Goal: Book appointment/travel/reservation

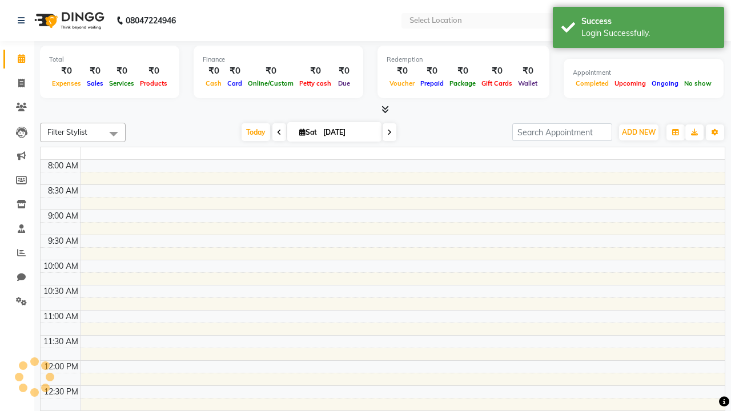
select select "en"
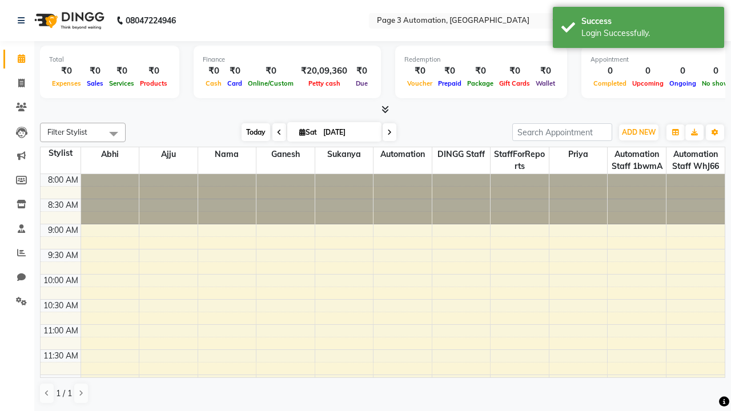
click at [250, 132] on span "Today" at bounding box center [255, 132] width 29 height 18
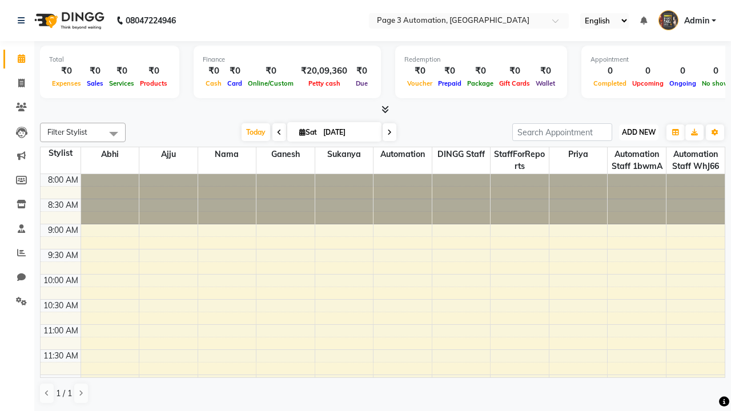
click at [638, 132] on span "ADD NEW" at bounding box center [639, 132] width 34 height 9
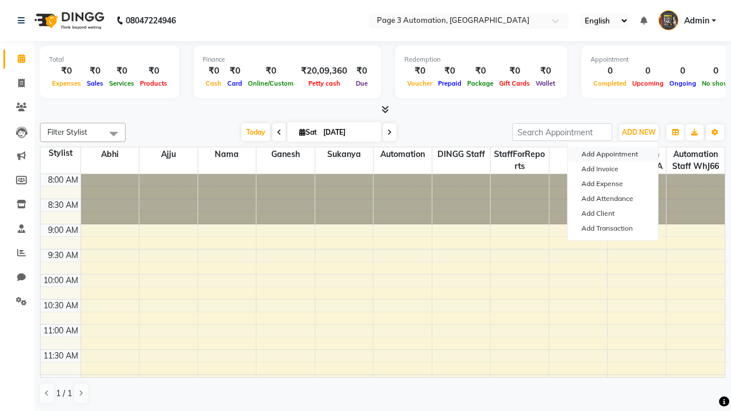
click at [612, 154] on button "Add Appointment" at bounding box center [612, 154] width 90 height 15
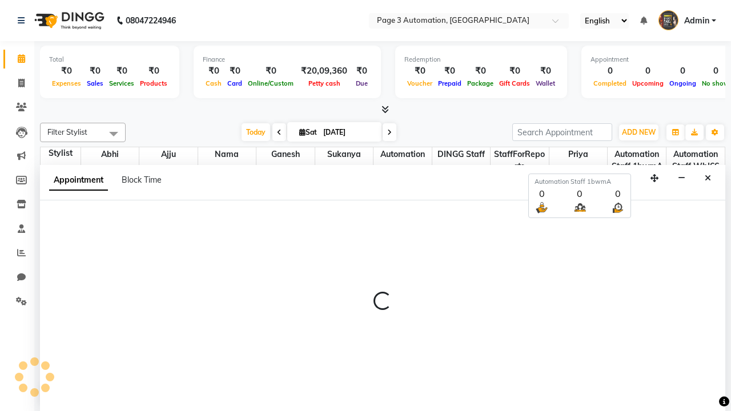
scroll to position [1, 0]
select select "tentative"
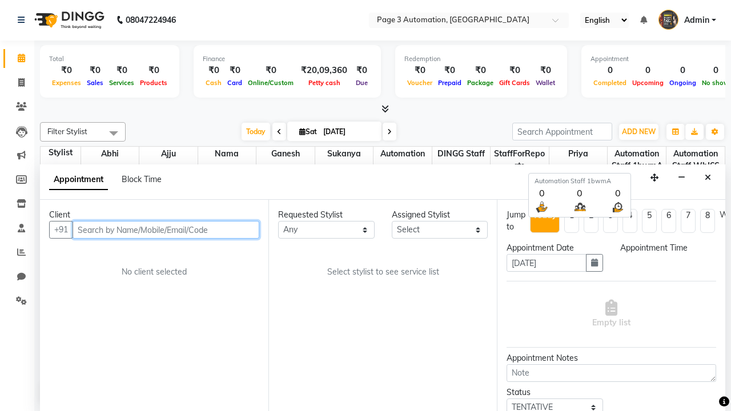
type input "8192346578"
select select "540"
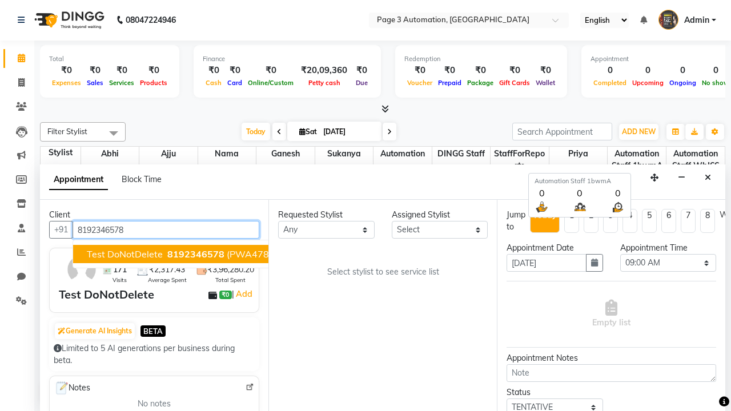
click at [167, 254] on span "8192346578" at bounding box center [195, 253] width 57 height 11
select select "711"
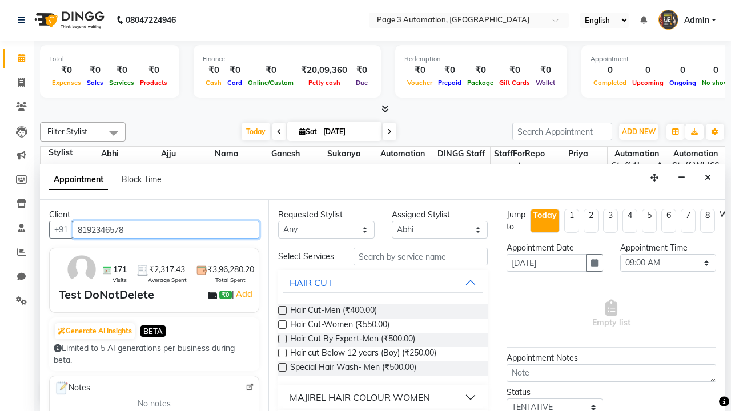
scroll to position [0, 0]
type input "8192346578"
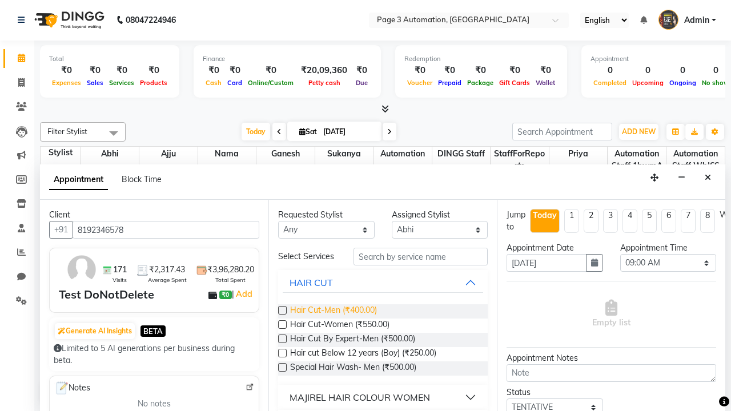
click at [333, 311] on span "Hair Cut-Men (₹400.00)" at bounding box center [333, 311] width 87 height 14
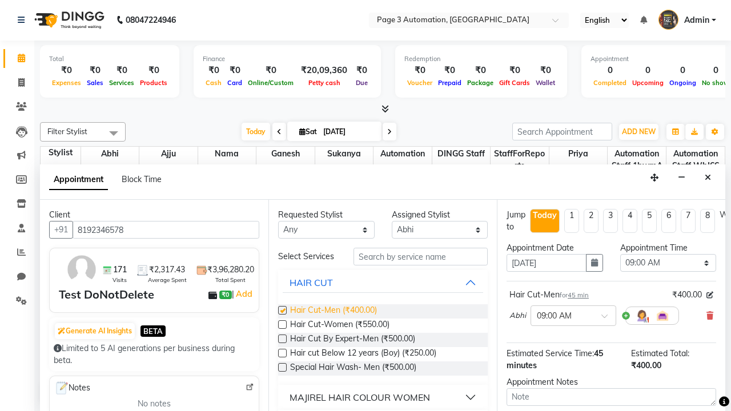
checkbox input "false"
select select "705"
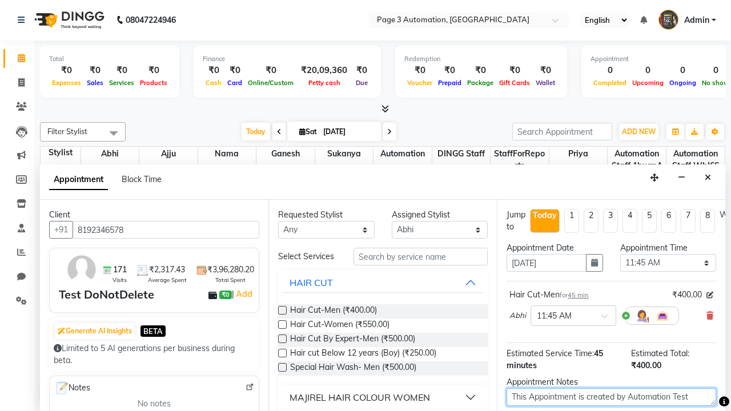
type textarea "This Appointment is created by Automation Test"
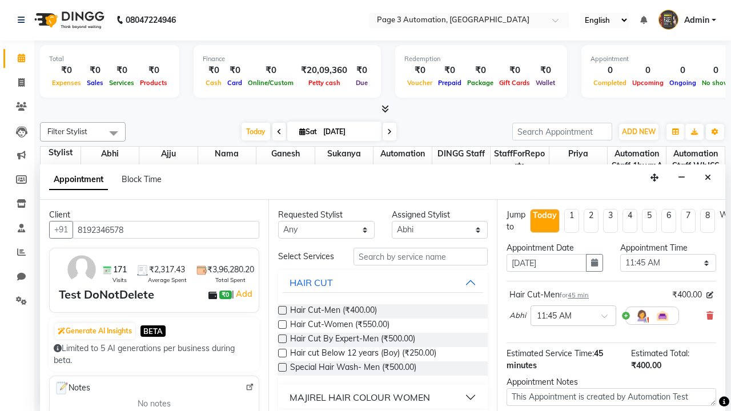
checkbox input "false"
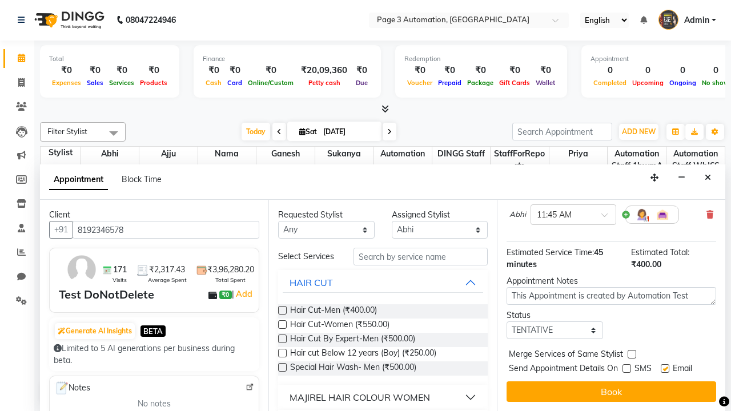
click at [664, 368] on label at bounding box center [664, 368] width 9 height 9
click at [664, 368] on input "checkbox" at bounding box center [663, 369] width 7 height 7
checkbox input "false"
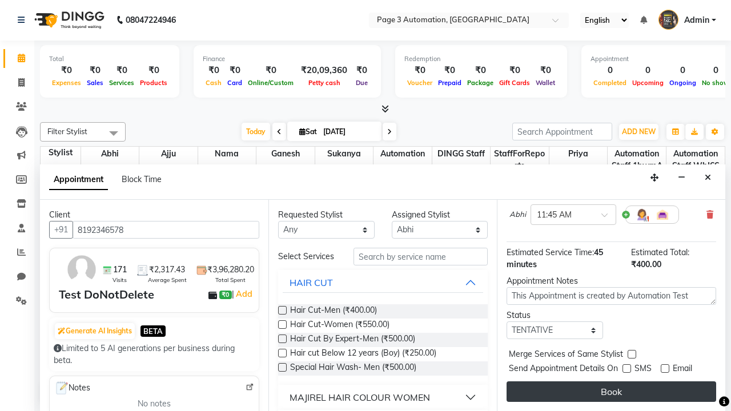
click at [611, 392] on button "Book" at bounding box center [610, 391] width 209 height 21
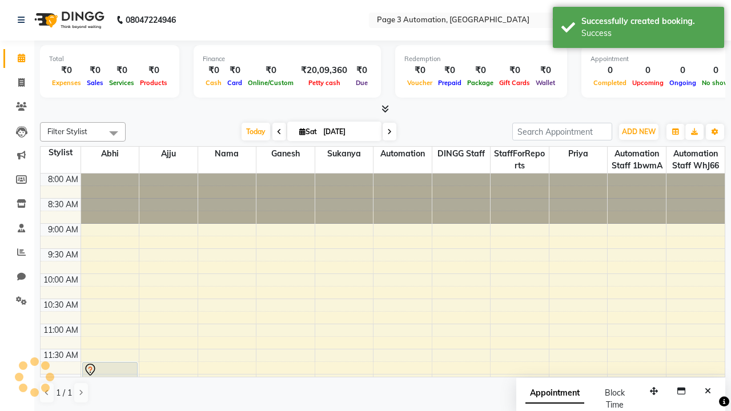
scroll to position [0, 0]
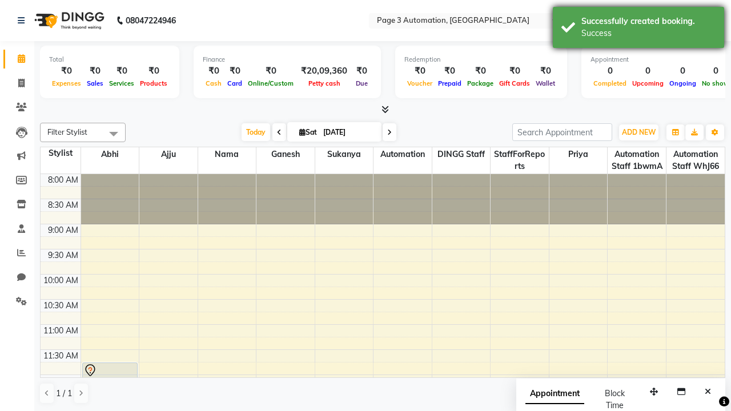
click at [638, 29] on div "Success" at bounding box center [648, 33] width 134 height 12
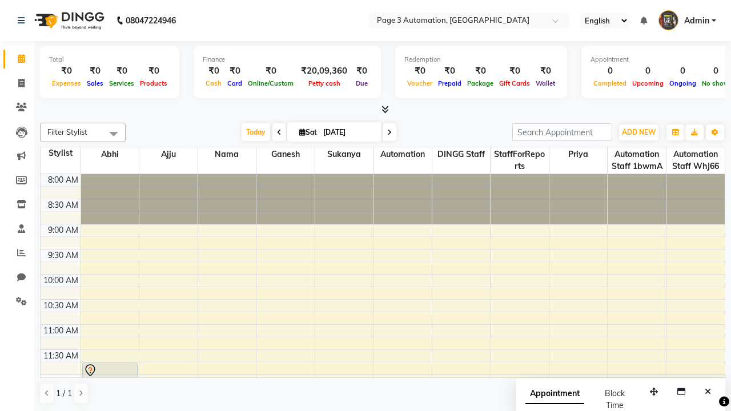
click at [114, 134] on span at bounding box center [113, 134] width 23 height 22
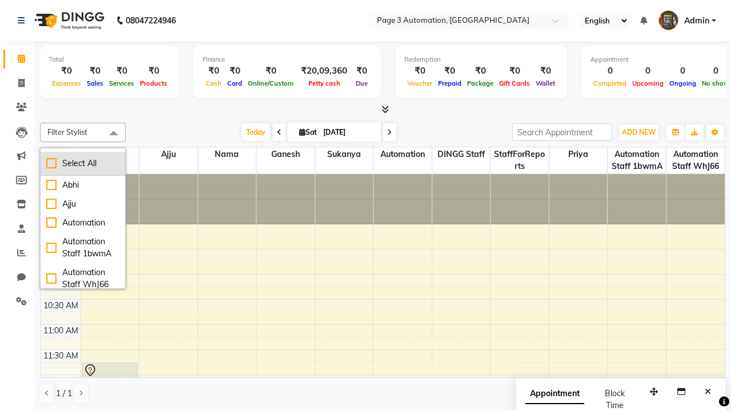
click at [83, 163] on div "Select All" at bounding box center [82, 164] width 73 height 12
checkbox input "true"
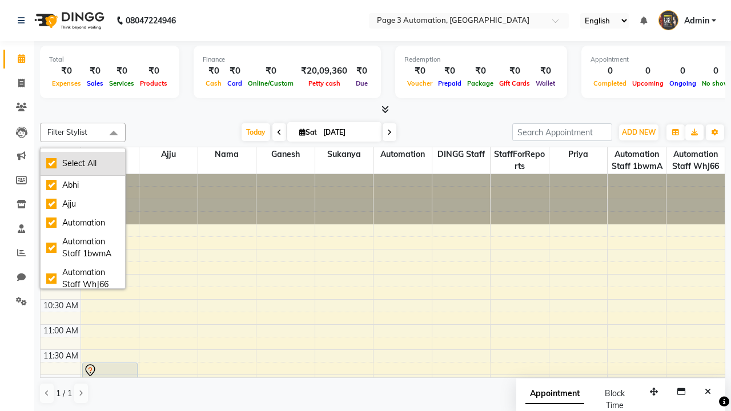
checkbox input "true"
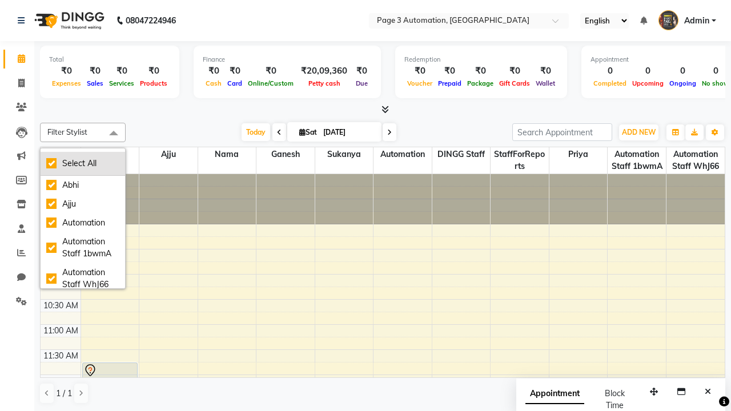
checkbox input "true"
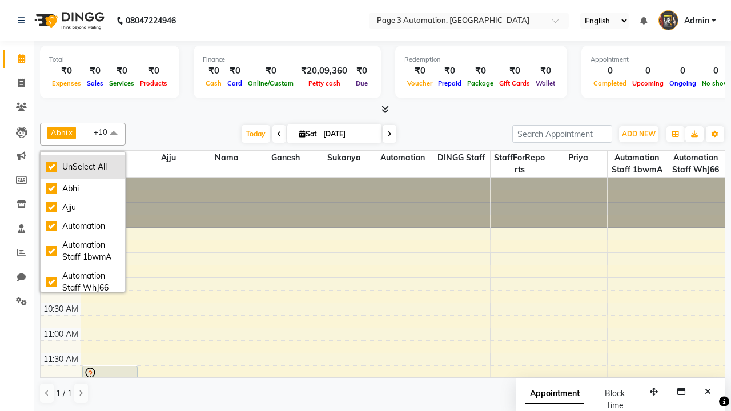
click at [83, 167] on div "UnSelect All" at bounding box center [82, 167] width 73 height 12
checkbox input "false"
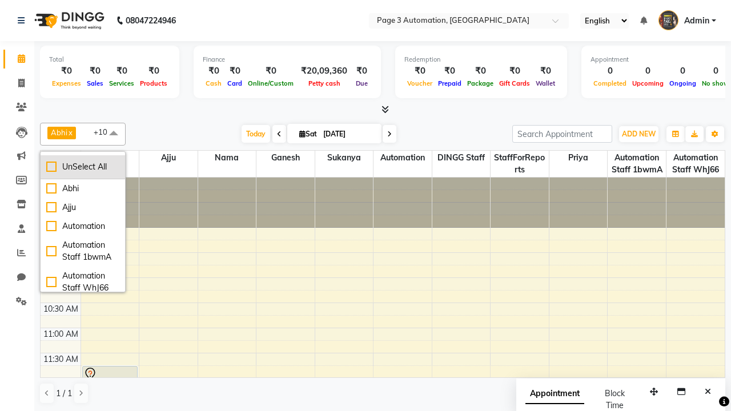
checkbox input "false"
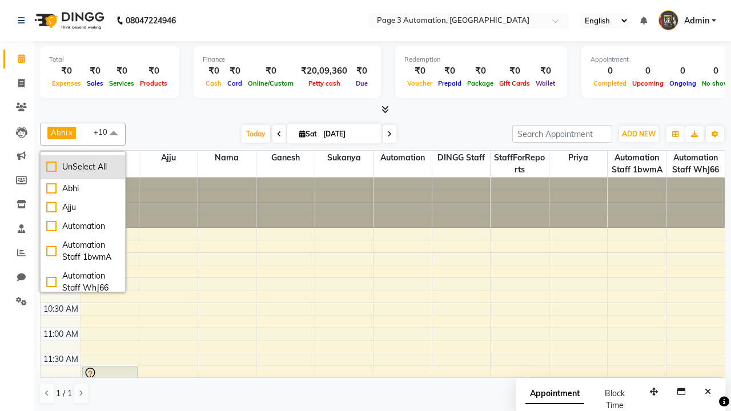
checkbox input "false"
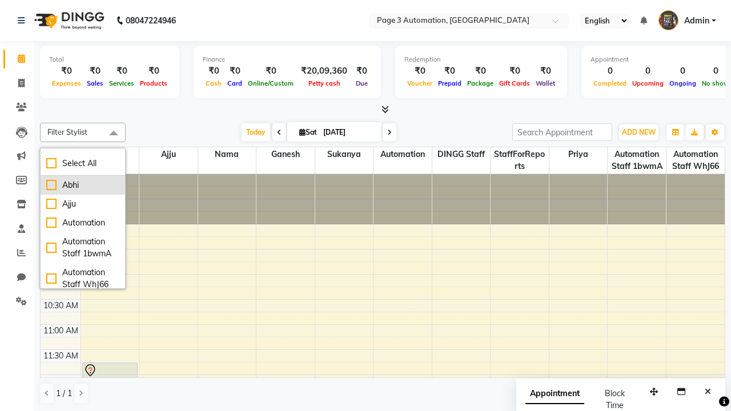
click at [83, 185] on div "Abhi" at bounding box center [82, 185] width 73 height 12
checkbox input "true"
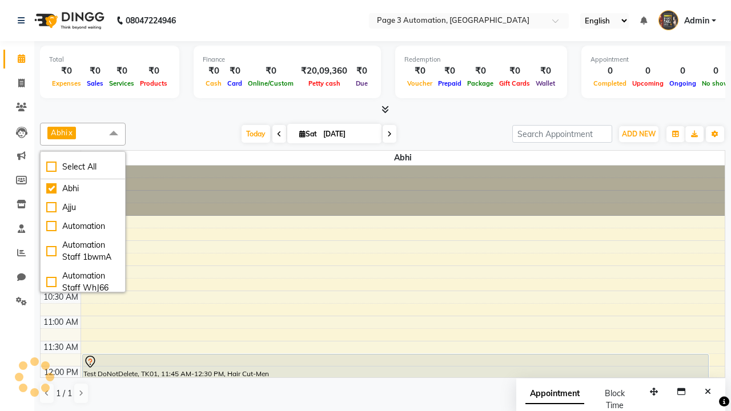
click at [114, 134] on span at bounding box center [113, 134] width 23 height 22
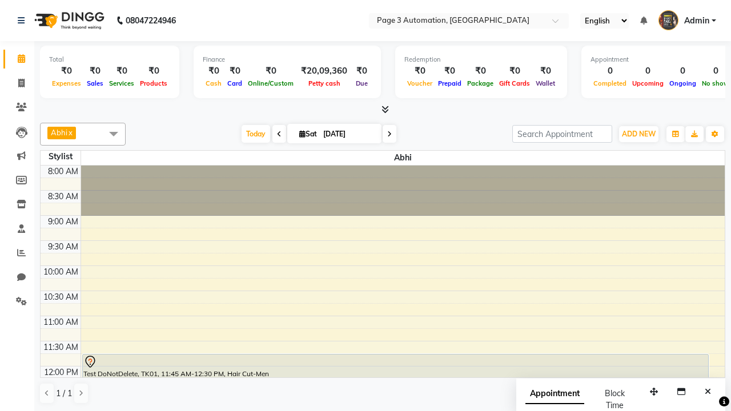
scroll to position [13, 0]
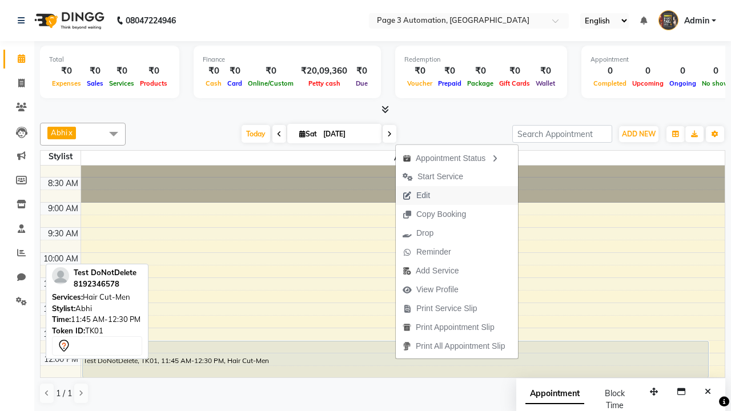
click at [458, 195] on button "Edit" at bounding box center [457, 195] width 122 height 19
select select "tentative"
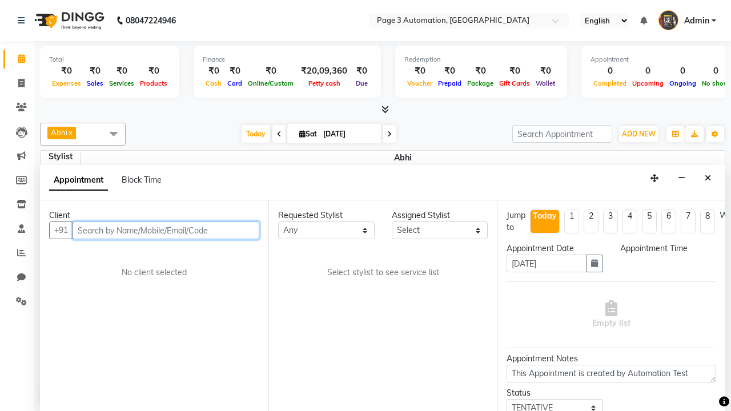
select select "705"
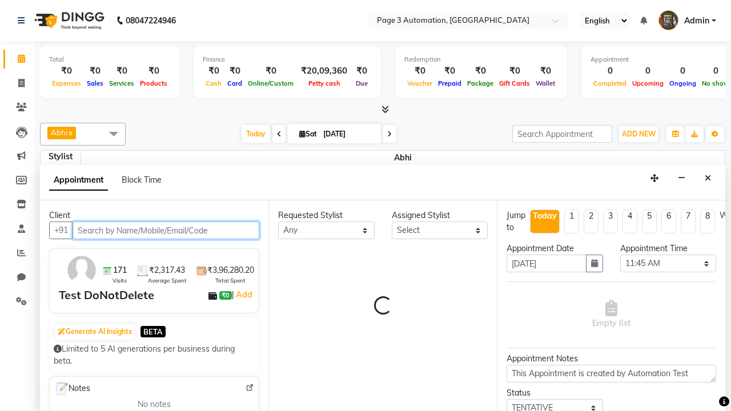
select select "711"
select select "1039"
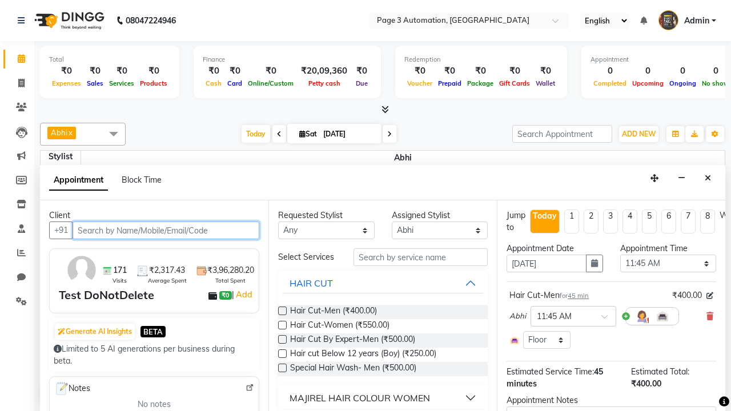
scroll to position [1, 0]
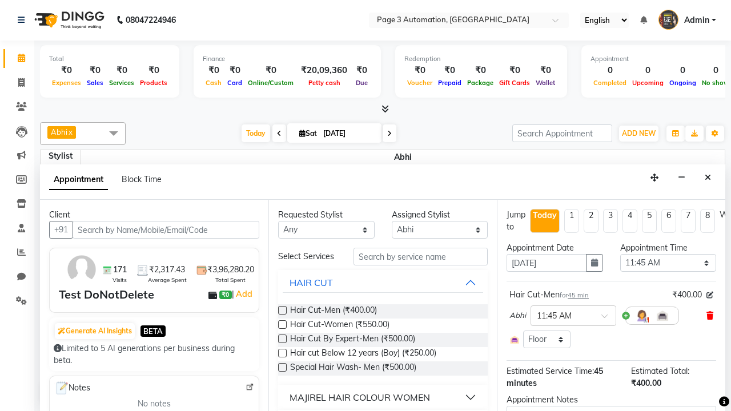
click at [710, 316] on icon at bounding box center [709, 316] width 7 height 8
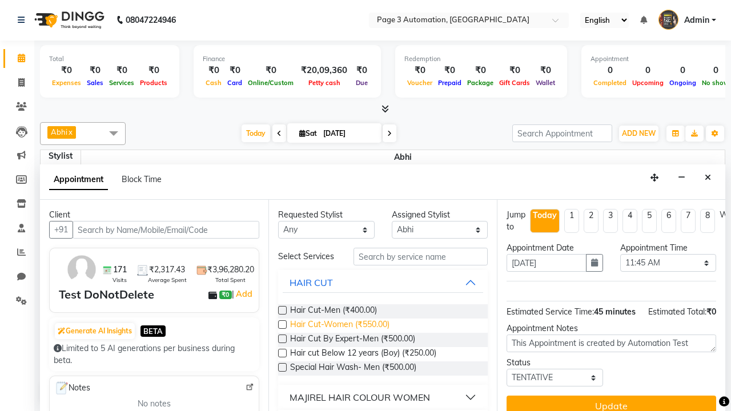
click at [339, 325] on span "Hair Cut-Women (₹550.00)" at bounding box center [339, 326] width 99 height 14
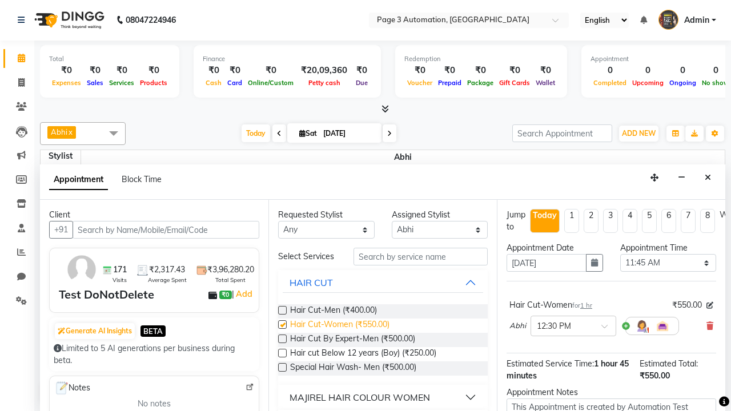
checkbox input "false"
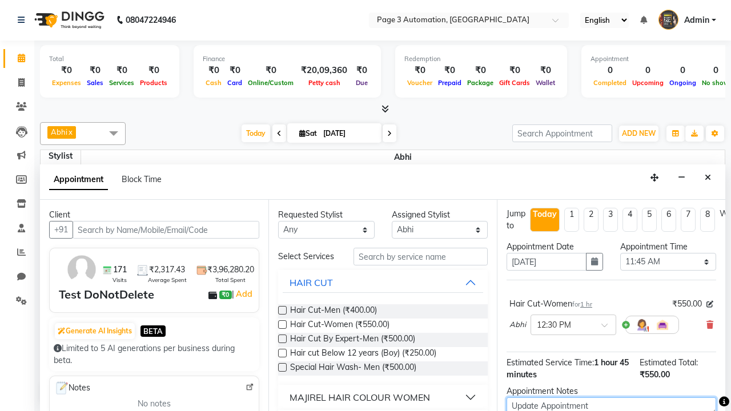
type textarea "Update Appointment"
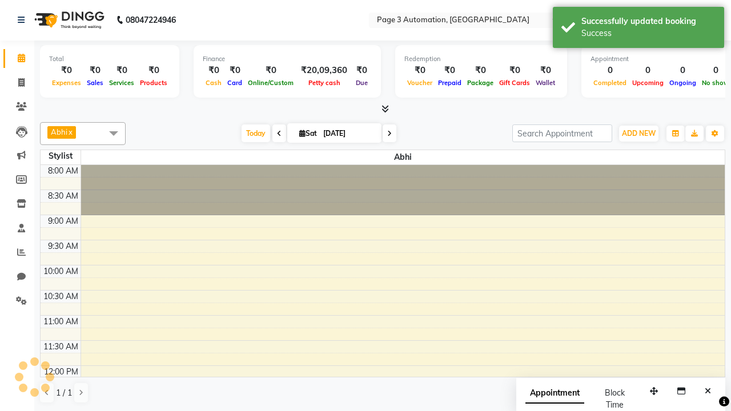
scroll to position [0, 0]
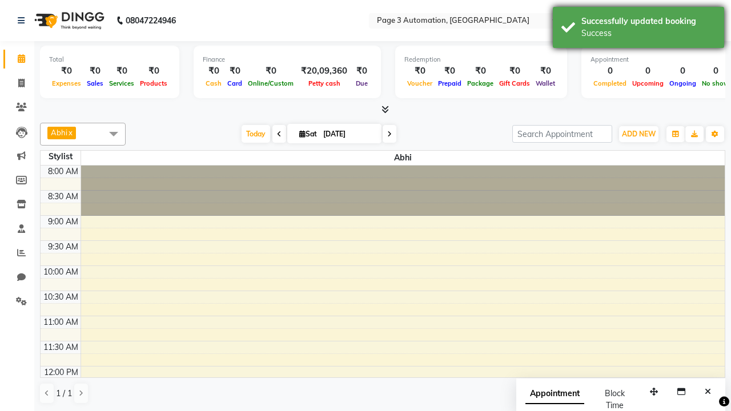
click at [638, 29] on div "Success" at bounding box center [648, 33] width 134 height 12
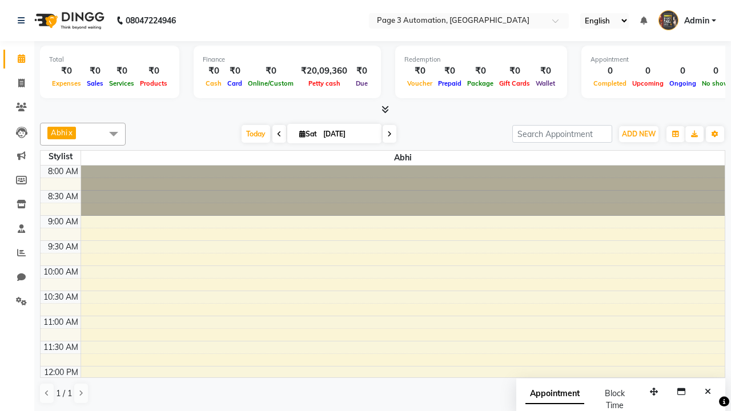
click at [114, 134] on span at bounding box center [113, 134] width 23 height 22
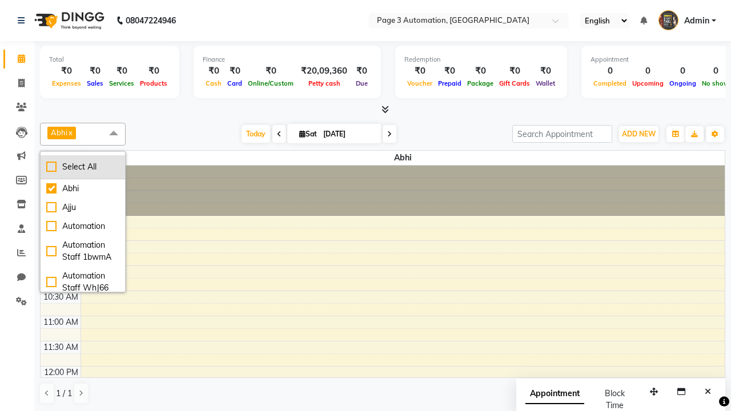
click at [83, 167] on div "Select All" at bounding box center [82, 167] width 73 height 12
checkbox input "true"
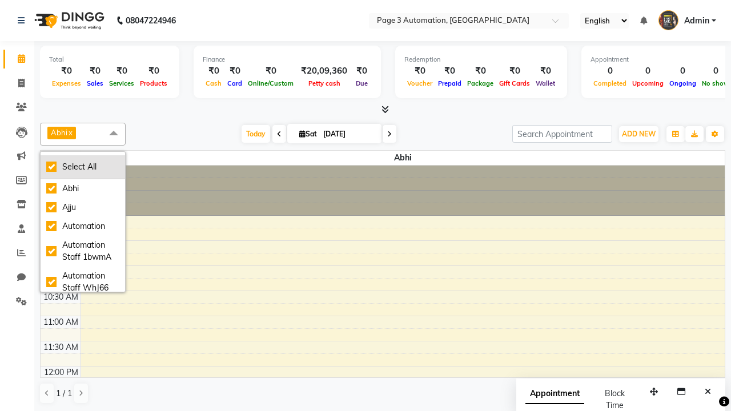
checkbox input "true"
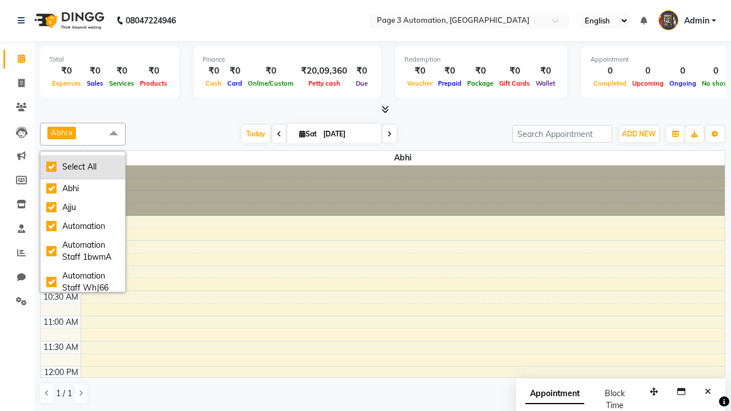
checkbox input "true"
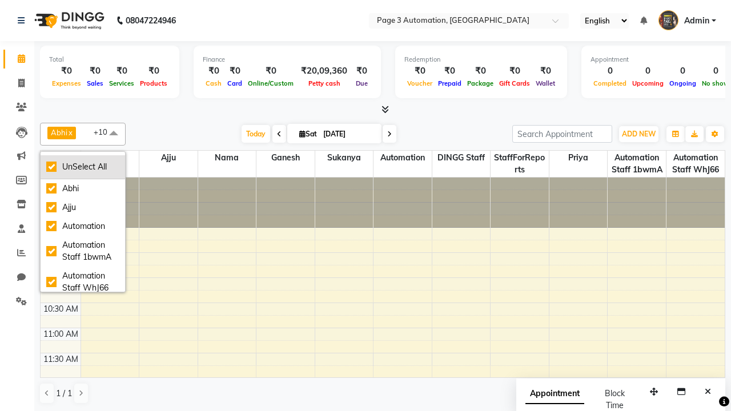
click at [83, 167] on div "UnSelect All" at bounding box center [82, 167] width 73 height 12
checkbox input "false"
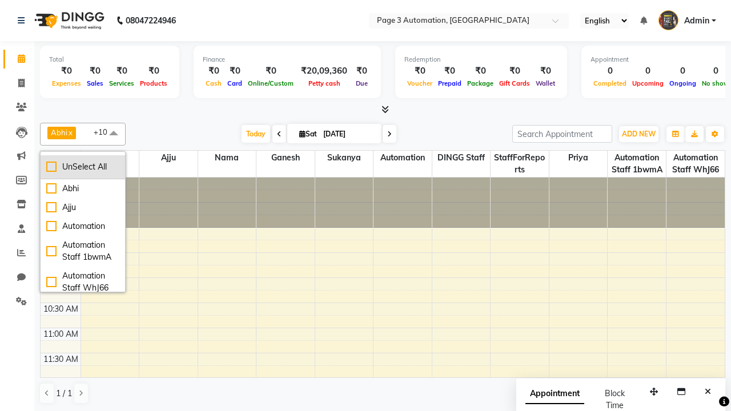
checkbox input "false"
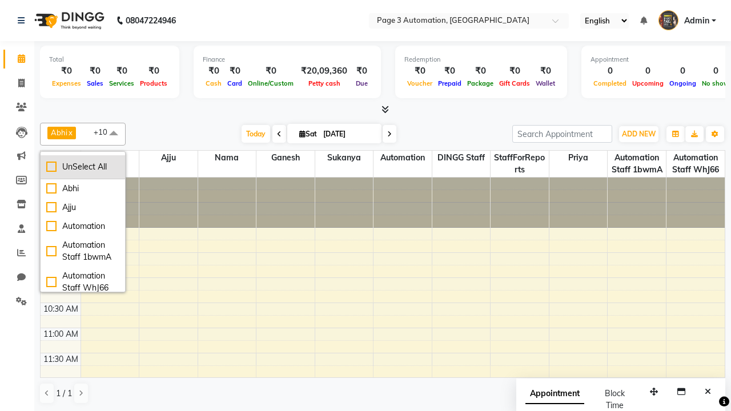
checkbox input "false"
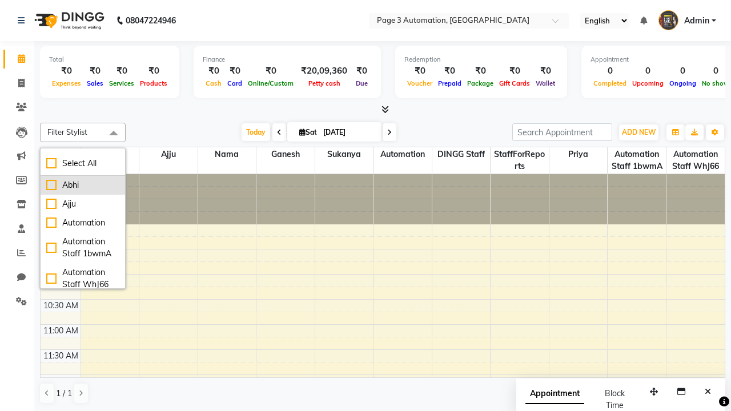
click at [83, 185] on div "Abhi" at bounding box center [82, 185] width 73 height 12
checkbox input "true"
click at [114, 134] on span at bounding box center [113, 134] width 23 height 22
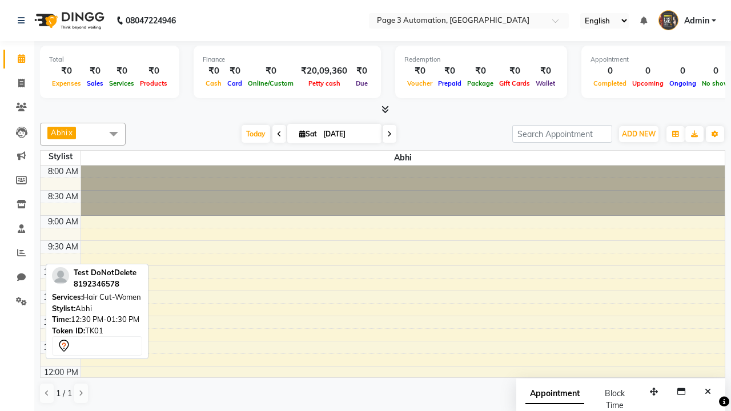
scroll to position [145, 0]
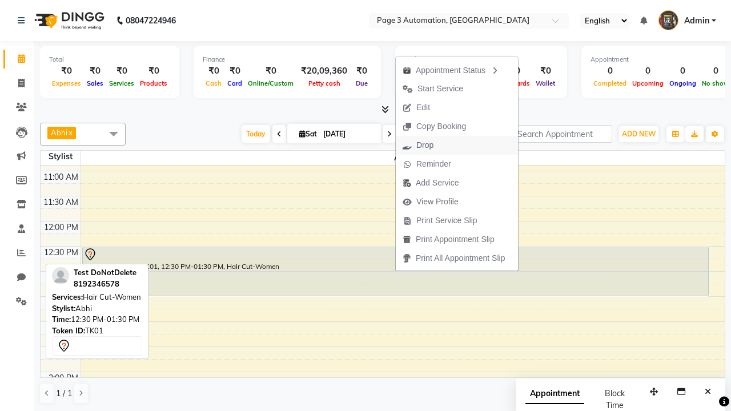
click at [458, 145] on button "Drop" at bounding box center [457, 145] width 122 height 19
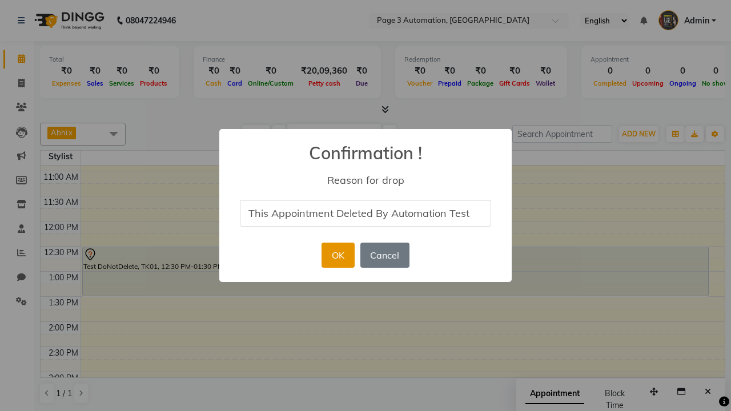
type input "This Appointment Deleted By Automation Test"
click at [337, 255] on button "OK" at bounding box center [337, 255] width 33 height 25
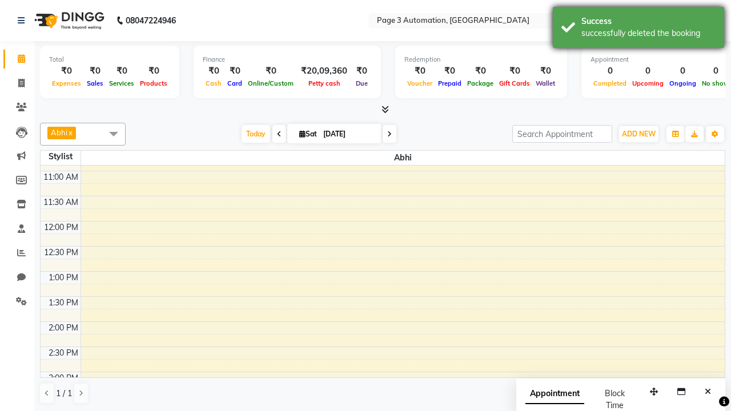
click at [638, 29] on div "successfully deleted the booking" at bounding box center [648, 33] width 134 height 12
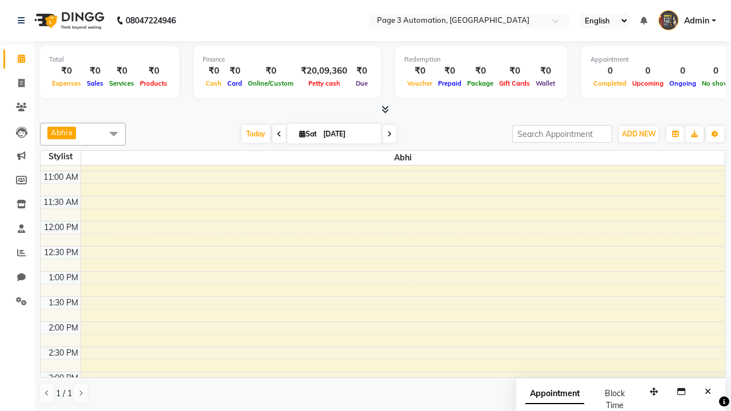
click at [114, 134] on span at bounding box center [113, 134] width 23 height 22
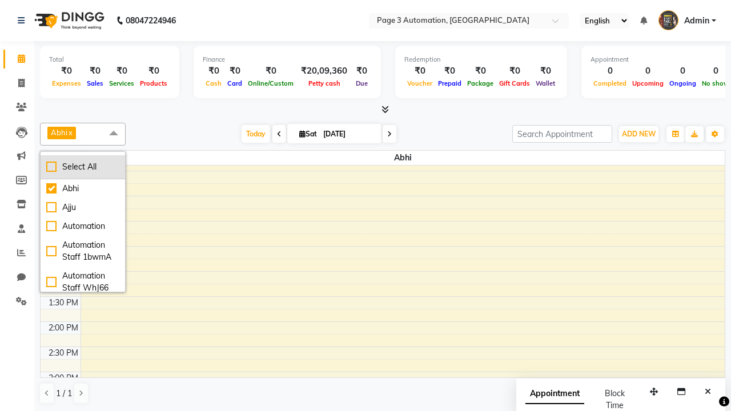
click at [83, 167] on div "Select All" at bounding box center [82, 167] width 73 height 12
checkbox input "true"
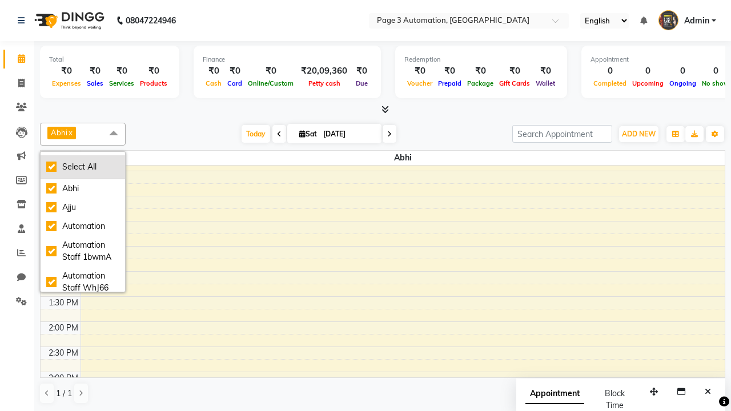
checkbox input "true"
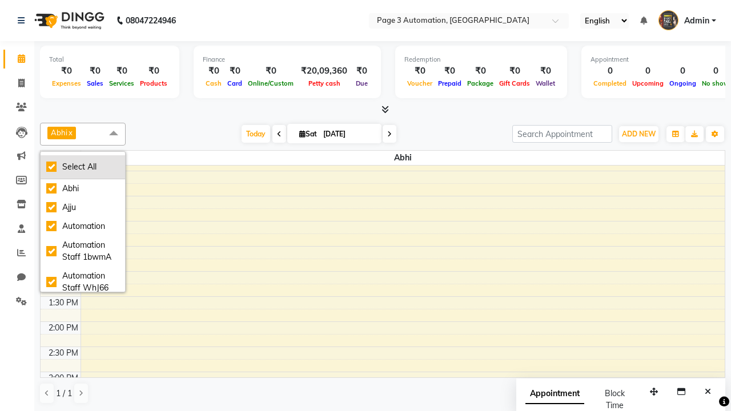
checkbox input "true"
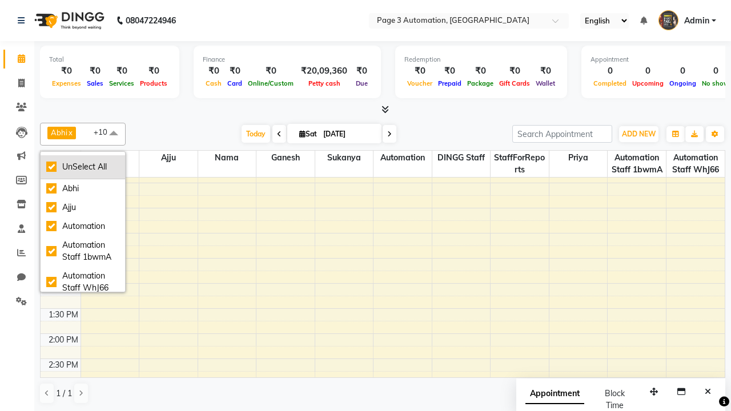
click at [83, 167] on div "UnSelect All" at bounding box center [82, 167] width 73 height 12
checkbox input "false"
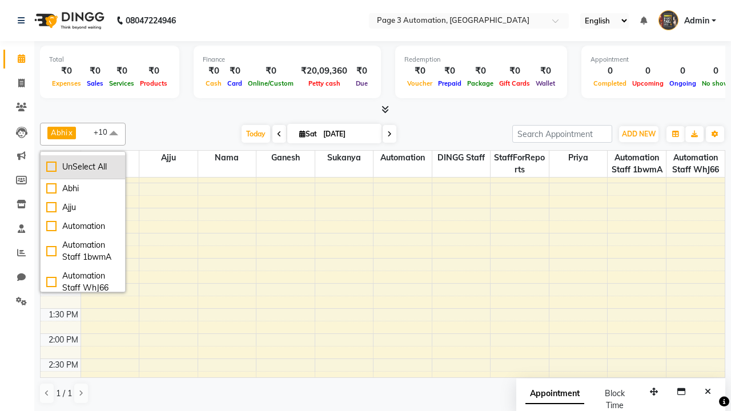
checkbox input "false"
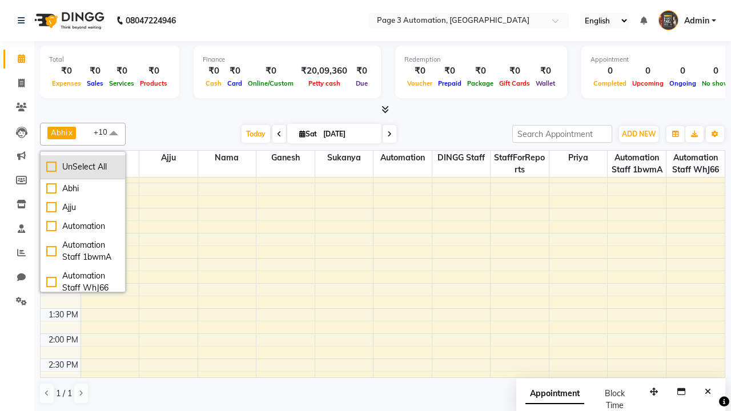
checkbox input "false"
